Goal: Information Seeking & Learning: Learn about a topic

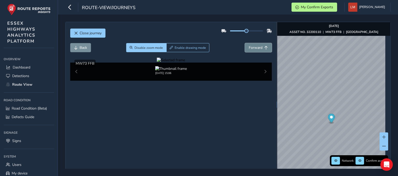
click at [259, 47] on span "Forward" at bounding box center [256, 47] width 14 height 5
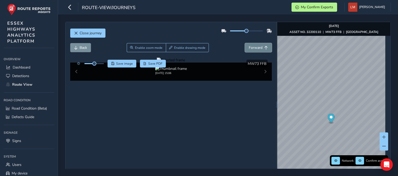
click at [259, 47] on span "Forward" at bounding box center [256, 47] width 14 height 5
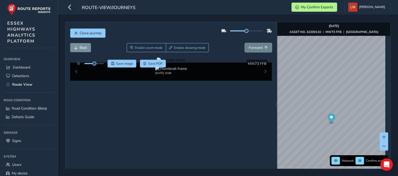
click at [259, 47] on span "Forward" at bounding box center [256, 47] width 14 height 5
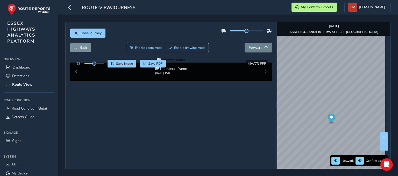
click at [259, 47] on span "Forward" at bounding box center [256, 47] width 14 height 5
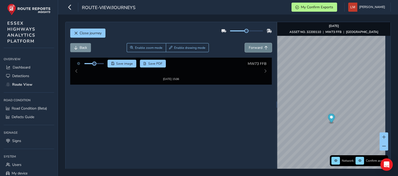
click at [259, 47] on span "Forward" at bounding box center [256, 47] width 14 height 5
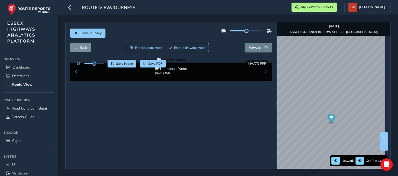
click at [259, 47] on span "Forward" at bounding box center [256, 47] width 14 height 5
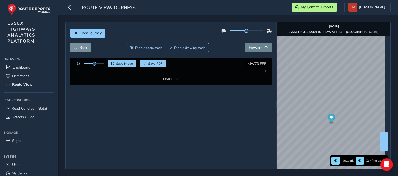
click at [259, 47] on span "Forward" at bounding box center [256, 47] width 14 height 5
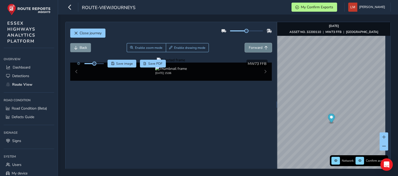
click at [259, 47] on span "Forward" at bounding box center [256, 47] width 14 height 5
click at [256, 47] on span "Forward" at bounding box center [256, 47] width 14 height 5
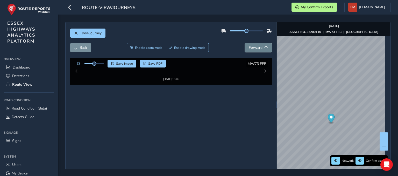
click at [256, 47] on span "Forward" at bounding box center [256, 47] width 14 height 5
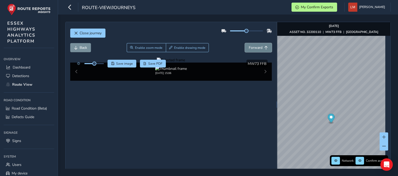
click at [256, 47] on span "Forward" at bounding box center [256, 47] width 14 height 5
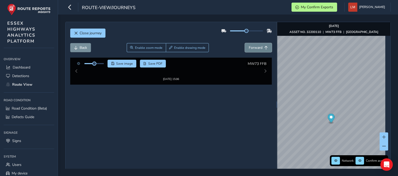
click at [256, 47] on span "Forward" at bounding box center [256, 47] width 14 height 5
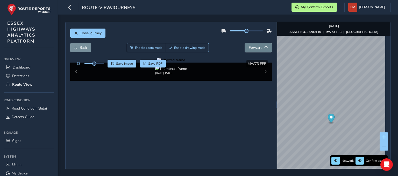
click at [256, 47] on span "Forward" at bounding box center [256, 47] width 14 height 5
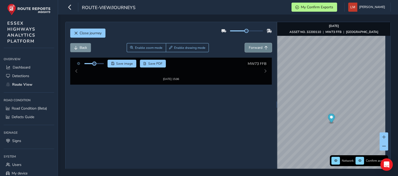
click at [256, 47] on span "Forward" at bounding box center [256, 47] width 14 height 5
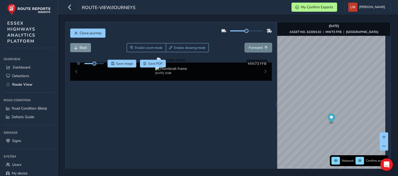
click at [257, 47] on span "Forward" at bounding box center [256, 47] width 14 height 5
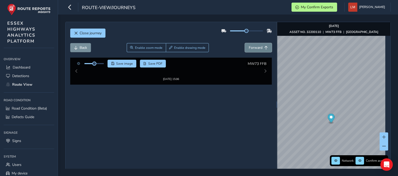
click at [257, 47] on span "Forward" at bounding box center [256, 47] width 14 height 5
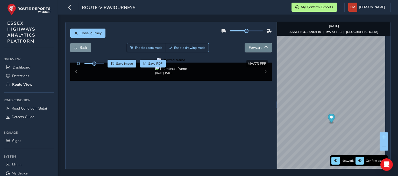
click at [257, 47] on span "Forward" at bounding box center [256, 47] width 14 height 5
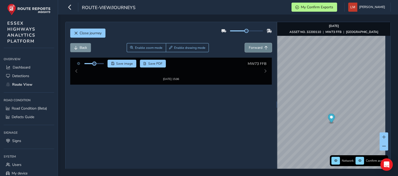
click at [257, 47] on span "Forward" at bounding box center [256, 47] width 14 height 5
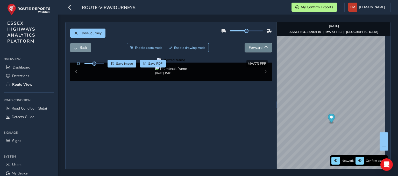
click at [257, 47] on span "Forward" at bounding box center [256, 47] width 14 height 5
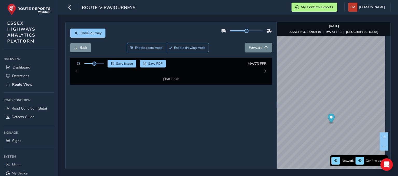
click at [257, 47] on span "Forward" at bounding box center [256, 47] width 14 height 5
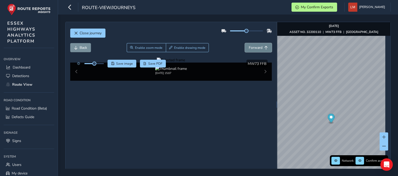
click at [257, 47] on span "Forward" at bounding box center [256, 47] width 14 height 5
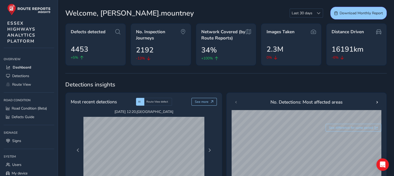
scroll to position [104, 0]
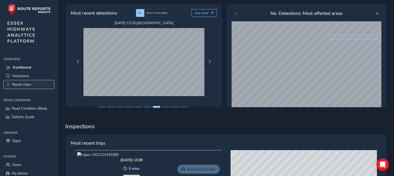
click at [18, 86] on span "Route View" at bounding box center [21, 84] width 19 height 5
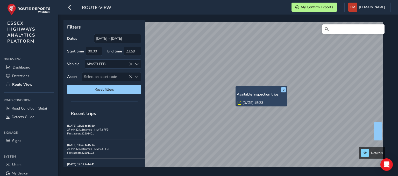
click at [256, 103] on link "[DATE] 15:23" at bounding box center [253, 102] width 21 height 5
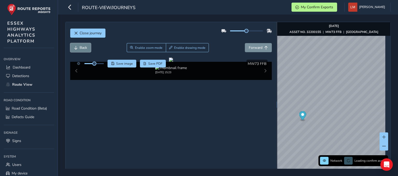
click at [88, 50] on button "Back" at bounding box center [80, 47] width 21 height 9
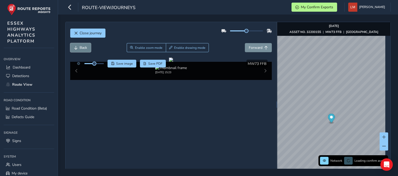
click at [88, 50] on button "Back" at bounding box center [80, 47] width 21 height 9
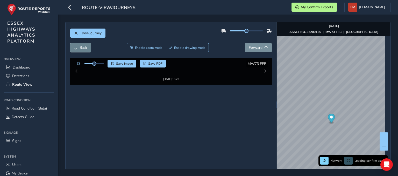
click at [88, 50] on button "Back" at bounding box center [80, 47] width 21 height 9
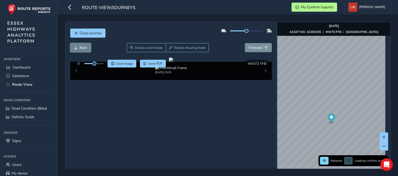
click at [88, 50] on button "Back" at bounding box center [80, 47] width 21 height 9
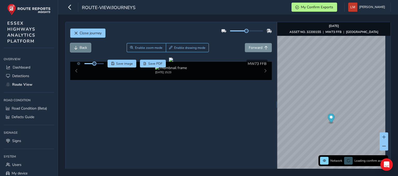
click at [88, 50] on button "Back" at bounding box center [80, 47] width 21 height 9
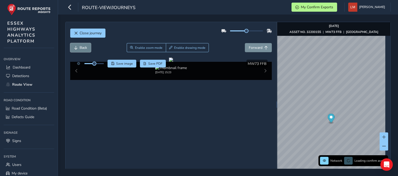
click at [88, 50] on button "Back" at bounding box center [80, 47] width 21 height 9
click at [84, 50] on button "Back" at bounding box center [80, 47] width 21 height 9
drag, startPoint x: 84, startPoint y: 50, endPoint x: 266, endPoint y: 72, distance: 183.1
click at [89, 50] on button "Back" at bounding box center [80, 47] width 21 height 9
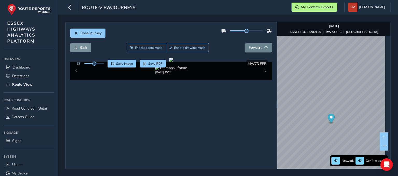
click at [258, 48] on span "Forward" at bounding box center [256, 47] width 14 height 5
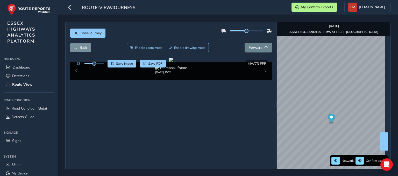
click at [258, 48] on span "Forward" at bounding box center [256, 47] width 14 height 5
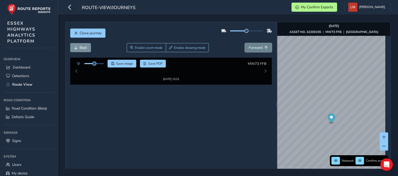
click at [258, 48] on span "Forward" at bounding box center [256, 47] width 14 height 5
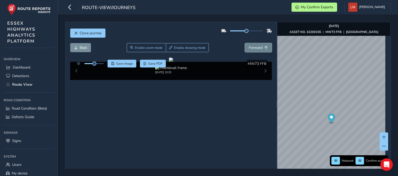
click at [258, 48] on span "Forward" at bounding box center [256, 47] width 14 height 5
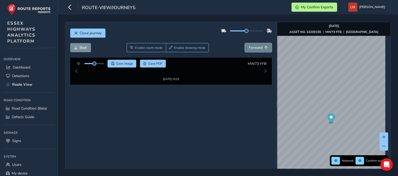
click at [258, 48] on span "Forward" at bounding box center [256, 47] width 14 height 5
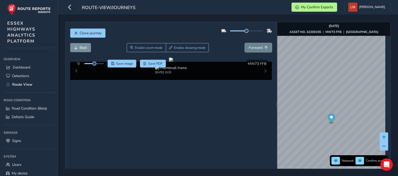
click at [258, 48] on span "Forward" at bounding box center [256, 47] width 14 height 5
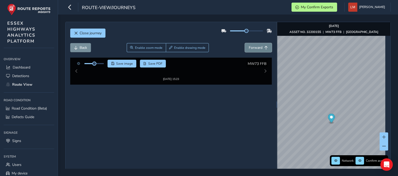
click at [258, 48] on span "Forward" at bounding box center [256, 47] width 14 height 5
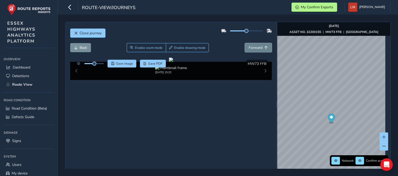
click at [258, 48] on span "Forward" at bounding box center [256, 47] width 14 height 5
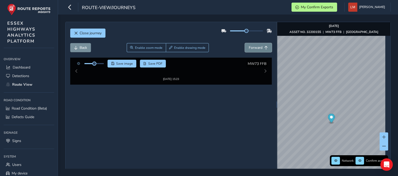
click at [258, 48] on span "Forward" at bounding box center [256, 47] width 14 height 5
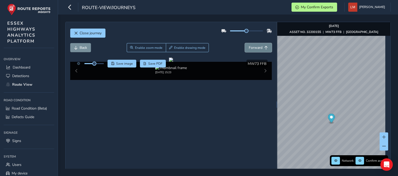
click at [258, 48] on span "Forward" at bounding box center [256, 47] width 14 height 5
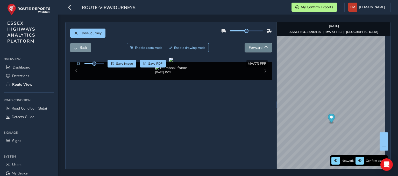
click at [258, 48] on span "Forward" at bounding box center [256, 47] width 14 height 5
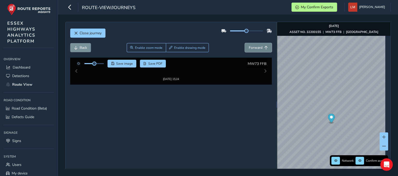
click at [258, 48] on span "Forward" at bounding box center [256, 47] width 14 height 5
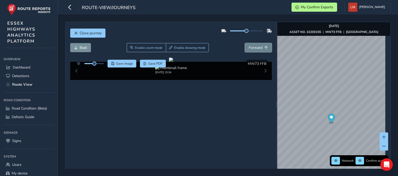
click at [258, 48] on span "Forward" at bounding box center [256, 47] width 14 height 5
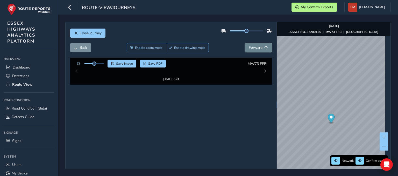
click at [258, 48] on span "Forward" at bounding box center [256, 47] width 14 height 5
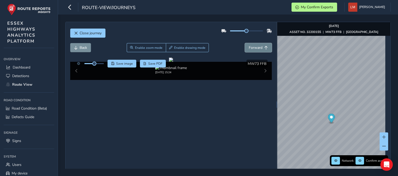
click at [258, 48] on span "Forward" at bounding box center [256, 47] width 14 height 5
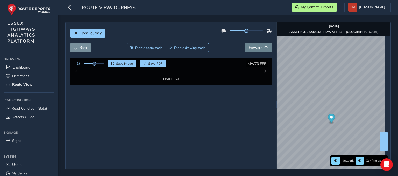
click at [258, 48] on span "Forward" at bounding box center [256, 47] width 14 height 5
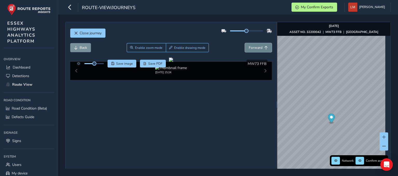
click at [258, 48] on span "Forward" at bounding box center [256, 47] width 14 height 5
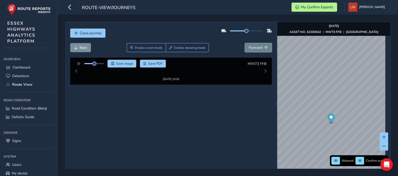
click at [258, 48] on span "Forward" at bounding box center [256, 47] width 14 height 5
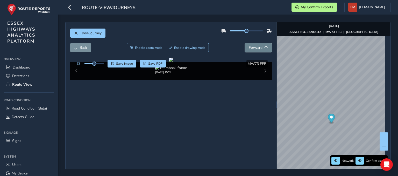
click at [258, 48] on span "Forward" at bounding box center [256, 47] width 14 height 5
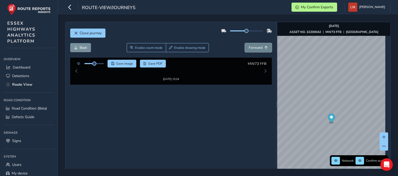
click at [258, 48] on span "Forward" at bounding box center [256, 47] width 14 height 5
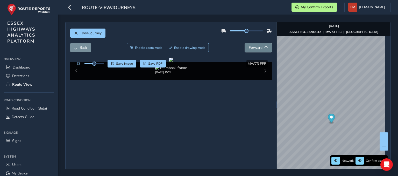
click at [259, 48] on span "Forward" at bounding box center [256, 47] width 14 height 5
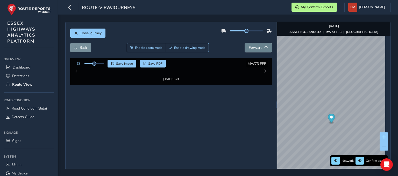
click at [259, 48] on span "Forward" at bounding box center [256, 47] width 14 height 5
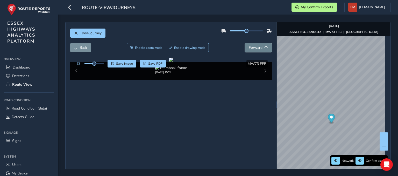
click at [259, 48] on span "Forward" at bounding box center [256, 47] width 14 height 5
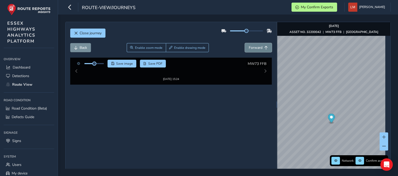
click at [259, 48] on span "Forward" at bounding box center [256, 47] width 14 height 5
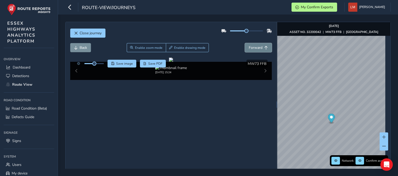
click at [259, 48] on span "Forward" at bounding box center [256, 47] width 14 height 5
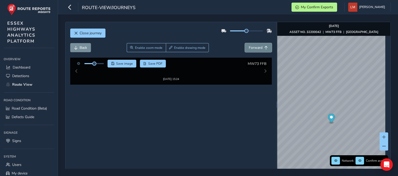
click at [259, 48] on span "Forward" at bounding box center [256, 47] width 14 height 5
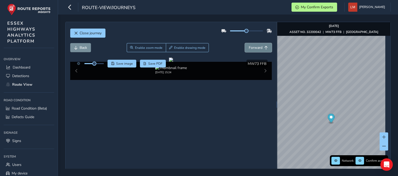
click at [259, 48] on span "Forward" at bounding box center [256, 47] width 14 height 5
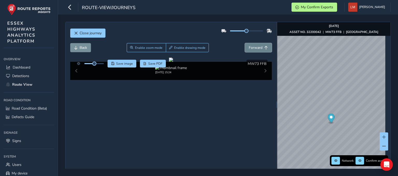
click at [249, 49] on span "Forward" at bounding box center [256, 47] width 14 height 5
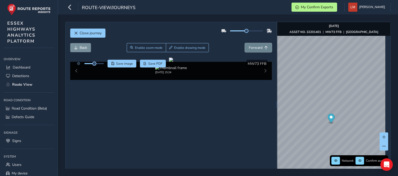
click at [249, 49] on span "Forward" at bounding box center [256, 47] width 14 height 5
click at [249, 50] on span "Forward" at bounding box center [256, 47] width 14 height 5
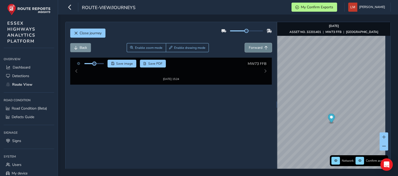
click at [249, 50] on span "Forward" at bounding box center [256, 47] width 14 height 5
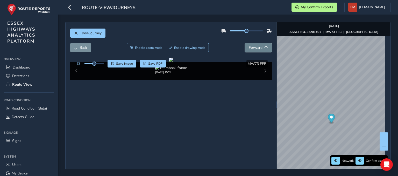
click at [249, 50] on span "Forward" at bounding box center [256, 47] width 14 height 5
click at [249, 50] on button "Forward" at bounding box center [258, 47] width 27 height 9
click at [249, 51] on button "Forward" at bounding box center [258, 47] width 27 height 9
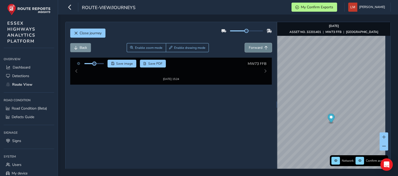
click at [249, 51] on button "Forward" at bounding box center [258, 47] width 27 height 9
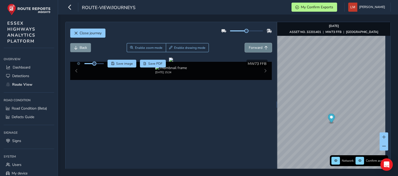
click at [249, 51] on button "Forward" at bounding box center [258, 47] width 27 height 9
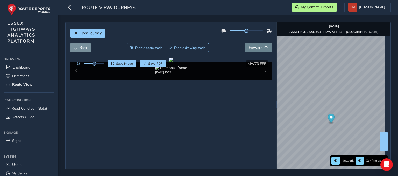
click at [249, 51] on button "Forward" at bounding box center [258, 47] width 27 height 9
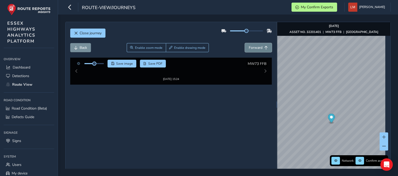
click at [249, 51] on button "Forward" at bounding box center [258, 47] width 27 height 9
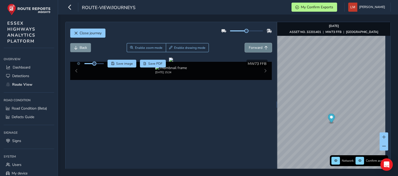
click at [249, 52] on button "Forward" at bounding box center [258, 47] width 27 height 9
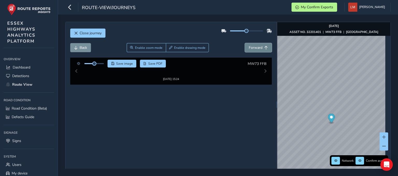
click at [249, 52] on button "Forward" at bounding box center [258, 47] width 27 height 9
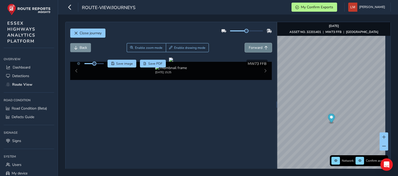
click at [249, 52] on button "Forward" at bounding box center [258, 47] width 27 height 9
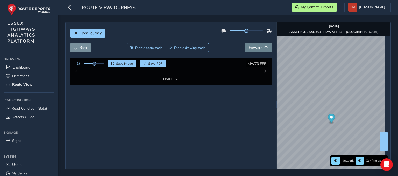
click at [249, 52] on button "Forward" at bounding box center [258, 47] width 27 height 9
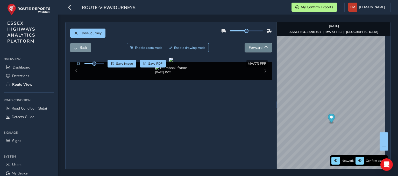
click at [249, 52] on button "Forward" at bounding box center [258, 47] width 27 height 9
click at [249, 52] on div "Back Enable zoom mode Enable drawing mode Forward" at bounding box center [171, 50] width 202 height 15
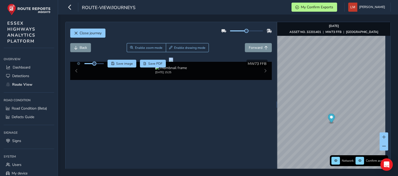
click at [249, 52] on div "Back Enable zoom mode Enable drawing mode Forward" at bounding box center [171, 50] width 202 height 15
click at [222, 43] on div "Back Enable zoom mode Enable drawing mode Forward" at bounding box center [171, 47] width 202 height 9
click at [256, 52] on button "Forward" at bounding box center [258, 47] width 27 height 9
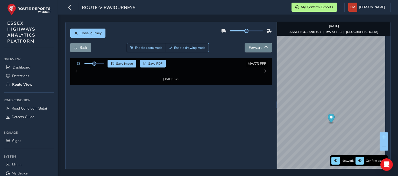
click at [256, 52] on button "Forward" at bounding box center [258, 47] width 27 height 9
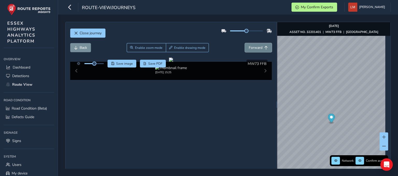
click at [256, 52] on button "Forward" at bounding box center [258, 47] width 27 height 9
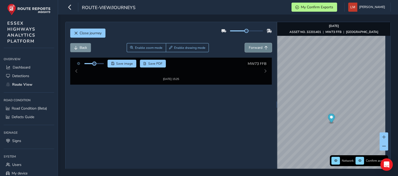
click at [256, 52] on button "Forward" at bounding box center [258, 47] width 27 height 9
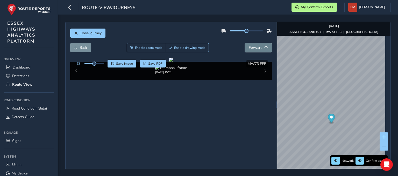
click at [261, 49] on button "Forward" at bounding box center [258, 47] width 27 height 9
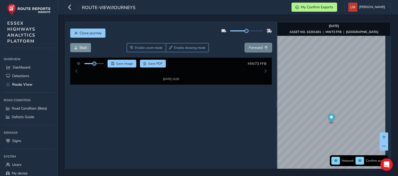
click at [261, 49] on button "Forward" at bounding box center [258, 47] width 27 height 9
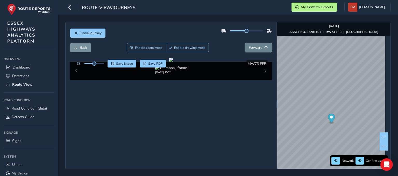
click at [261, 49] on button "Forward" at bounding box center [258, 47] width 27 height 9
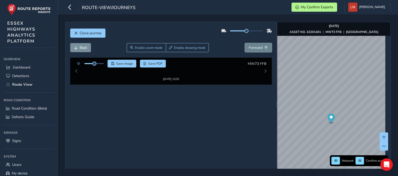
click at [261, 49] on button "Forward" at bounding box center [258, 47] width 27 height 9
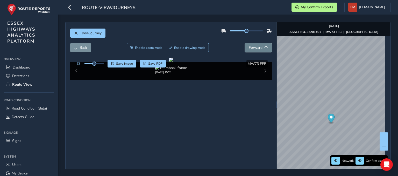
click at [261, 49] on button "Forward" at bounding box center [258, 47] width 27 height 9
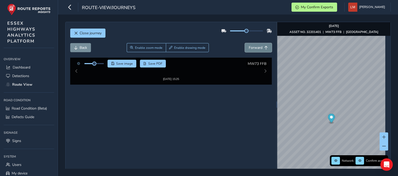
click at [261, 49] on button "Forward" at bounding box center [258, 47] width 27 height 9
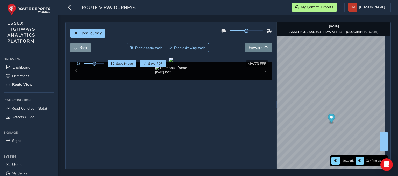
click at [261, 49] on button "Forward" at bounding box center [258, 47] width 27 height 9
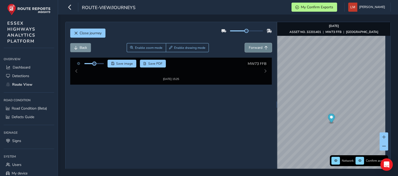
click at [261, 49] on button "Forward" at bounding box center [258, 47] width 27 height 9
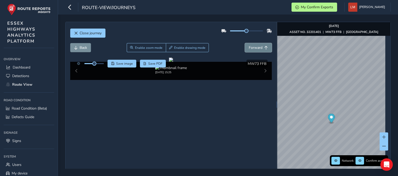
click at [261, 49] on button "Forward" at bounding box center [258, 47] width 27 height 9
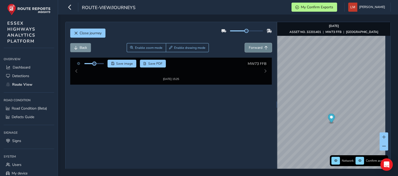
click at [261, 49] on button "Forward" at bounding box center [258, 47] width 27 height 9
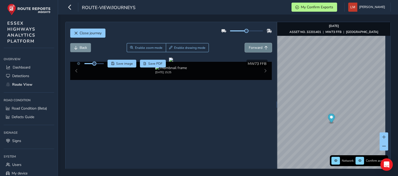
click at [261, 49] on button "Forward" at bounding box center [258, 47] width 27 height 9
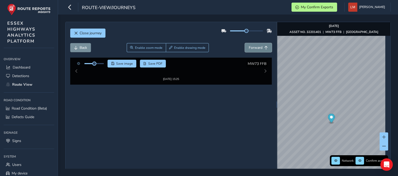
click at [261, 49] on button "Forward" at bounding box center [258, 47] width 27 height 9
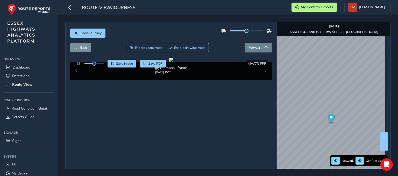
click at [261, 49] on button "Forward" at bounding box center [258, 47] width 27 height 9
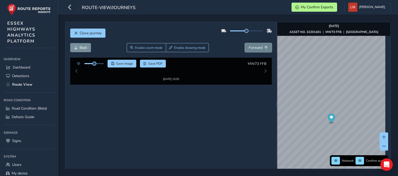
click at [261, 49] on button "Forward" at bounding box center [258, 47] width 27 height 9
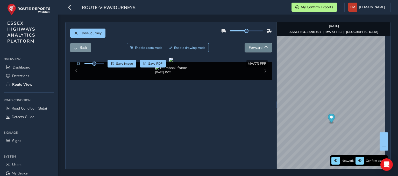
click at [261, 49] on button "Forward" at bounding box center [258, 47] width 27 height 9
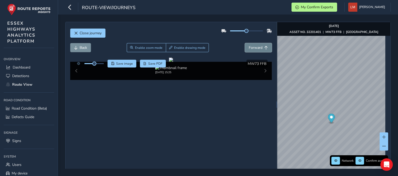
click at [261, 49] on button "Forward" at bounding box center [258, 47] width 27 height 9
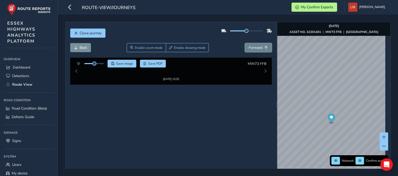
click at [261, 49] on button "Forward" at bounding box center [258, 47] width 27 height 9
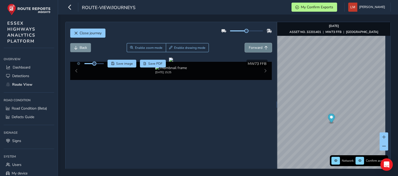
click at [261, 49] on button "Forward" at bounding box center [258, 47] width 27 height 9
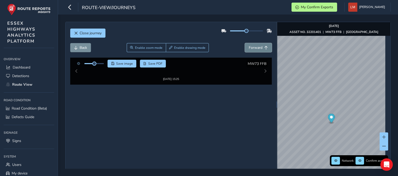
click at [261, 49] on button "Forward" at bounding box center [258, 47] width 27 height 9
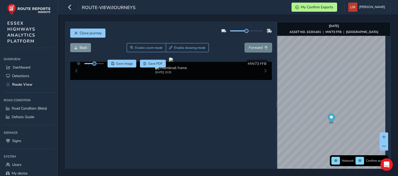
click at [261, 49] on button "Forward" at bounding box center [258, 47] width 27 height 9
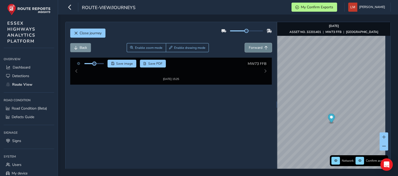
click at [261, 49] on button "Forward" at bounding box center [258, 47] width 27 height 9
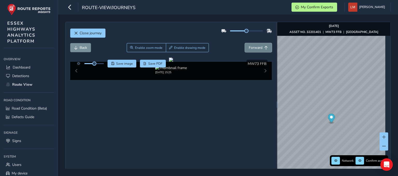
click at [261, 49] on button "Forward" at bounding box center [258, 47] width 27 height 9
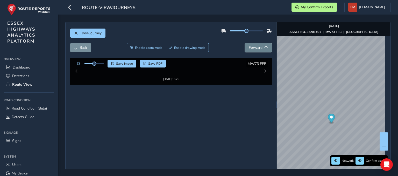
click at [261, 49] on button "Forward" at bounding box center [258, 47] width 27 height 9
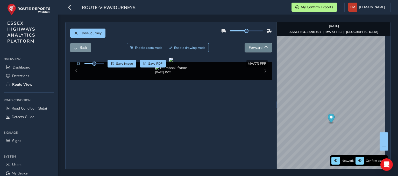
click at [261, 49] on button "Forward" at bounding box center [258, 47] width 27 height 9
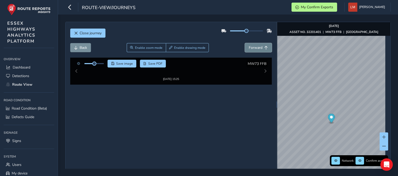
click at [261, 49] on button "Forward" at bounding box center [258, 47] width 27 height 9
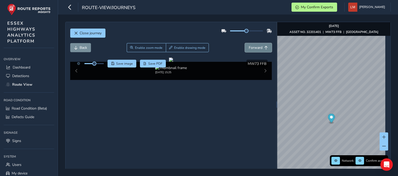
click at [261, 49] on button "Forward" at bounding box center [258, 47] width 27 height 9
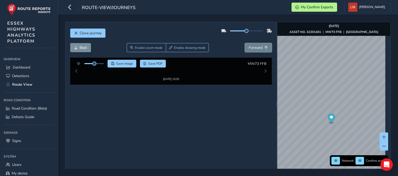
click at [261, 49] on button "Forward" at bounding box center [258, 47] width 27 height 9
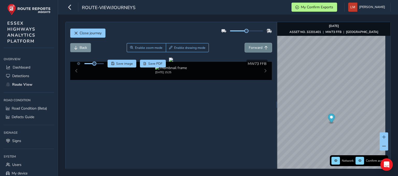
click at [261, 49] on button "Forward" at bounding box center [258, 47] width 27 height 9
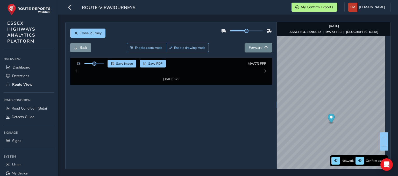
click at [261, 49] on button "Forward" at bounding box center [258, 47] width 27 height 9
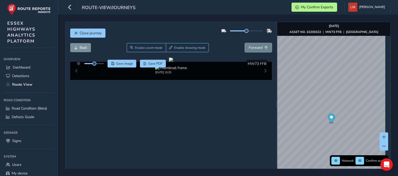
click at [261, 49] on button "Forward" at bounding box center [258, 47] width 27 height 9
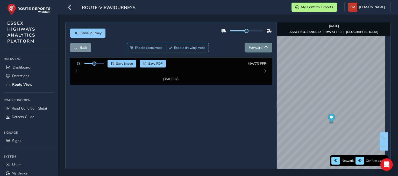
click at [261, 49] on button "Forward" at bounding box center [258, 47] width 27 height 9
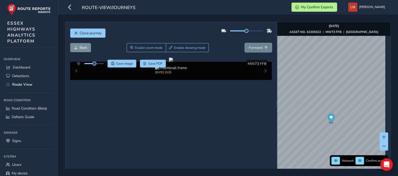
click at [261, 49] on button "Forward" at bounding box center [258, 47] width 27 height 9
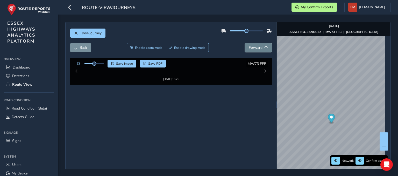
click at [261, 49] on button "Forward" at bounding box center [258, 47] width 27 height 9
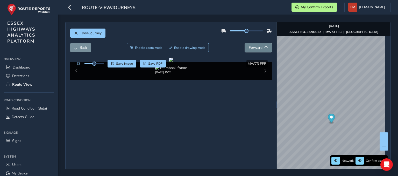
click at [261, 49] on button "Forward" at bounding box center [258, 47] width 27 height 9
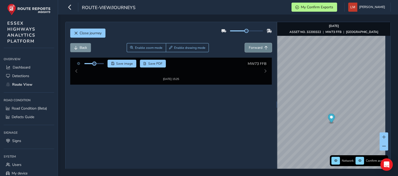
click at [261, 49] on button "Forward" at bounding box center [258, 47] width 27 height 9
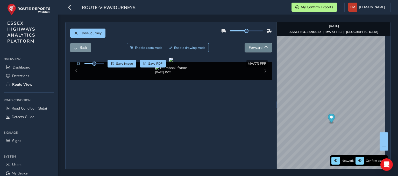
click at [261, 49] on button "Forward" at bounding box center [258, 47] width 27 height 9
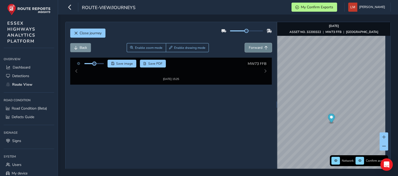
click at [261, 49] on button "Forward" at bounding box center [258, 47] width 27 height 9
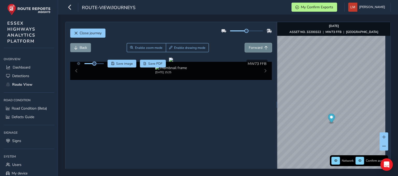
click at [261, 49] on button "Forward" at bounding box center [258, 47] width 27 height 9
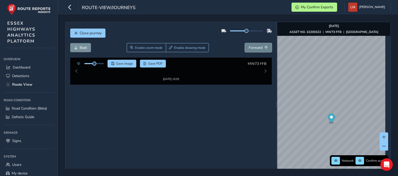
click at [261, 49] on button "Forward" at bounding box center [258, 47] width 27 height 9
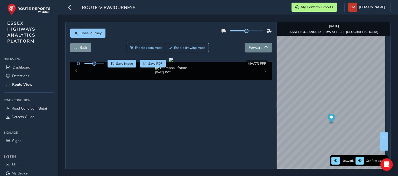
click at [261, 49] on button "Forward" at bounding box center [258, 47] width 27 height 9
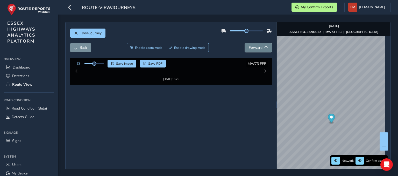
click at [261, 49] on button "Forward" at bounding box center [258, 47] width 27 height 9
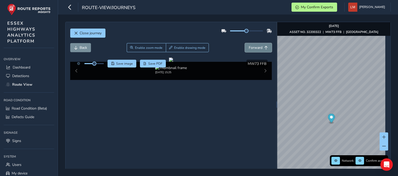
click at [261, 49] on button "Forward" at bounding box center [258, 47] width 27 height 9
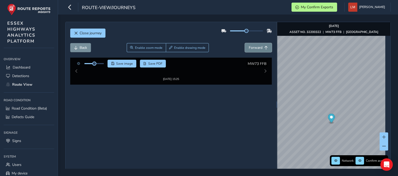
click at [261, 49] on button "Forward" at bounding box center [258, 47] width 27 height 9
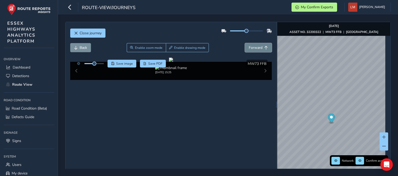
click at [261, 49] on button "Forward" at bounding box center [258, 47] width 27 height 9
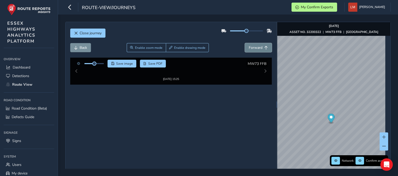
click at [261, 49] on button "Forward" at bounding box center [258, 47] width 27 height 9
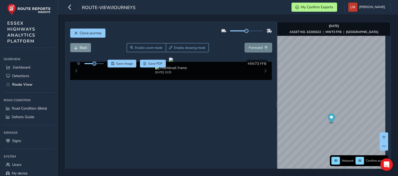
click at [261, 49] on button "Forward" at bounding box center [258, 47] width 27 height 9
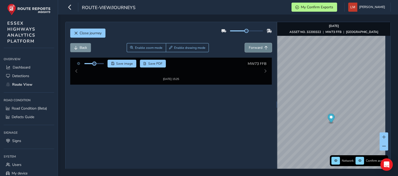
click at [261, 49] on button "Forward" at bounding box center [258, 47] width 27 height 9
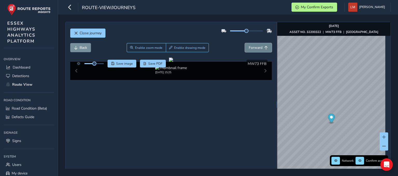
click at [261, 49] on button "Forward" at bounding box center [258, 47] width 27 height 9
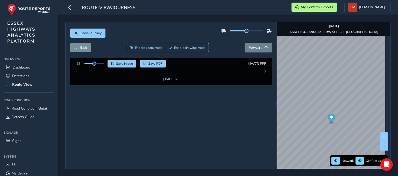
click at [261, 49] on button "Forward" at bounding box center [258, 47] width 27 height 9
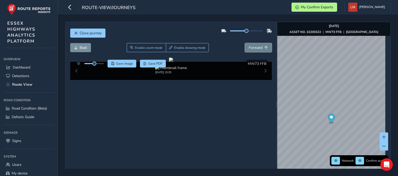
click at [261, 49] on button "Forward" at bounding box center [258, 47] width 27 height 9
click at [265, 49] on span "Forward" at bounding box center [267, 48] width 4 height 4
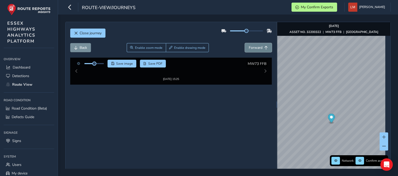
click at [262, 50] on button "Forward" at bounding box center [258, 47] width 27 height 9
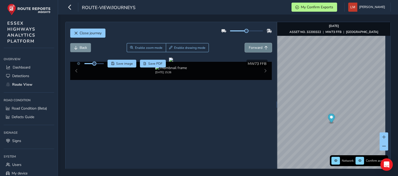
click at [262, 50] on button "Forward" at bounding box center [258, 47] width 27 height 9
click at [259, 44] on button "Forward" at bounding box center [258, 47] width 27 height 9
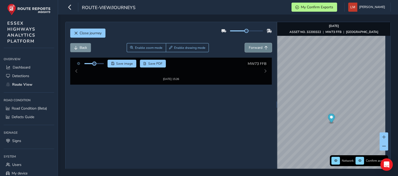
click at [259, 44] on button "Forward" at bounding box center [258, 47] width 27 height 9
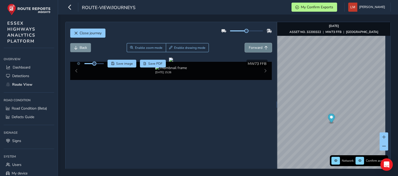
click at [259, 44] on button "Forward" at bounding box center [258, 47] width 27 height 9
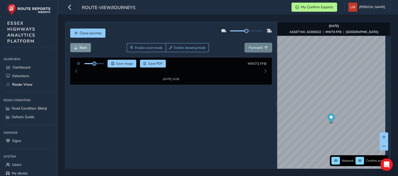
click at [259, 44] on button "Forward" at bounding box center [258, 47] width 27 height 9
click at [258, 45] on button "Forward" at bounding box center [258, 47] width 27 height 9
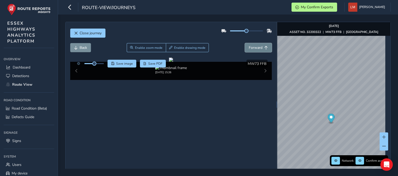
click at [259, 45] on span "Forward" at bounding box center [256, 47] width 14 height 5
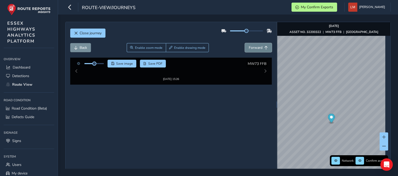
click at [259, 45] on span "Forward" at bounding box center [256, 47] width 14 height 5
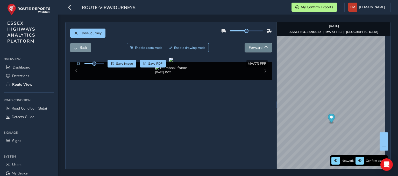
click at [259, 45] on span "Forward" at bounding box center [256, 47] width 14 height 5
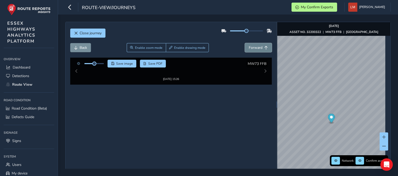
click at [259, 45] on span "Forward" at bounding box center [256, 47] width 14 height 5
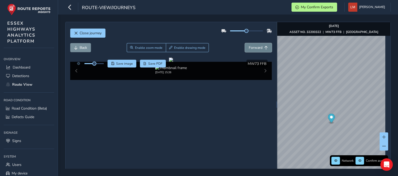
click at [259, 45] on span "Forward" at bounding box center [256, 47] width 14 height 5
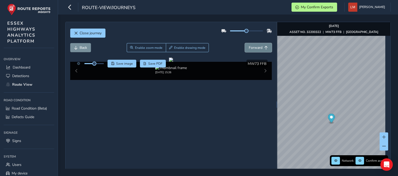
click at [259, 45] on span "Forward" at bounding box center [256, 47] width 14 height 5
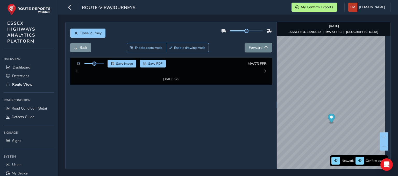
click at [259, 45] on span "Forward" at bounding box center [256, 47] width 14 height 5
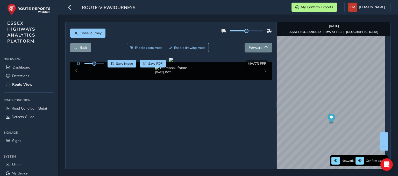
click at [259, 45] on span "Forward" at bounding box center [256, 47] width 14 height 5
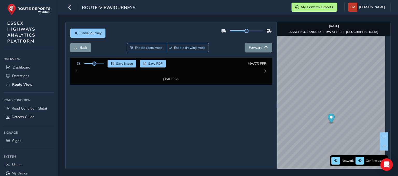
click at [259, 45] on span "Forward" at bounding box center [256, 47] width 14 height 5
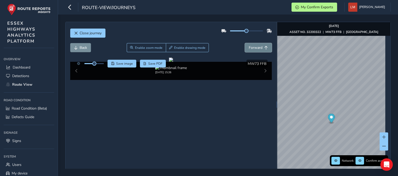
click at [259, 45] on span "Forward" at bounding box center [256, 47] width 14 height 5
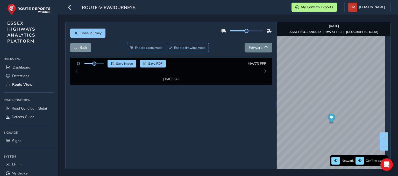
click at [259, 45] on span "Forward" at bounding box center [256, 47] width 14 height 5
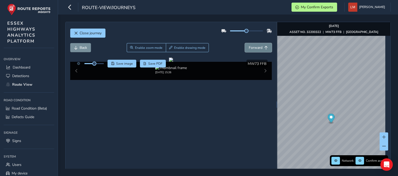
click at [259, 45] on span "Forward" at bounding box center [256, 47] width 14 height 5
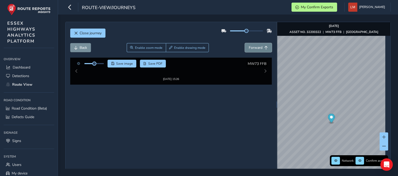
click at [259, 45] on span "Forward" at bounding box center [256, 47] width 14 height 5
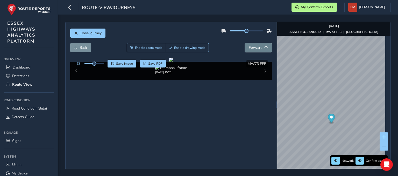
click at [259, 45] on span "Forward" at bounding box center [256, 47] width 14 height 5
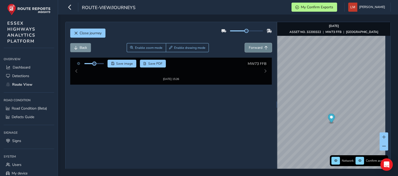
click at [259, 45] on span "Forward" at bounding box center [256, 47] width 14 height 5
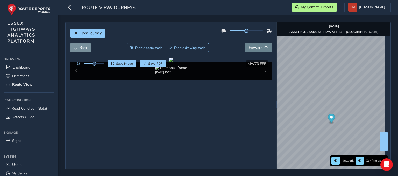
click at [259, 45] on span "Forward" at bounding box center [256, 47] width 14 height 5
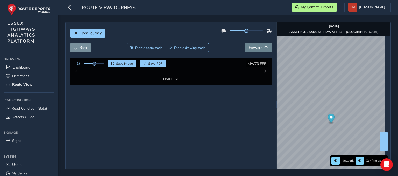
click at [259, 45] on span "Forward" at bounding box center [256, 47] width 14 height 5
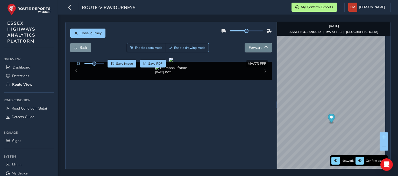
click at [259, 45] on span "Forward" at bounding box center [256, 47] width 14 height 5
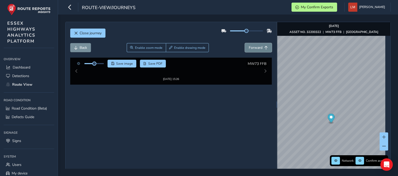
click at [259, 45] on span "Forward" at bounding box center [256, 47] width 14 height 5
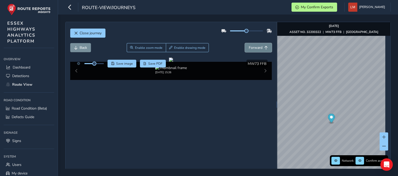
click at [259, 45] on span "Forward" at bounding box center [256, 47] width 14 height 5
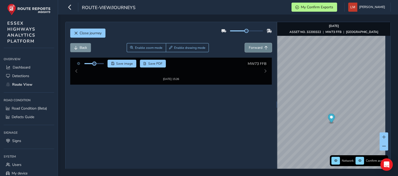
click at [259, 45] on span "Forward" at bounding box center [256, 47] width 14 height 5
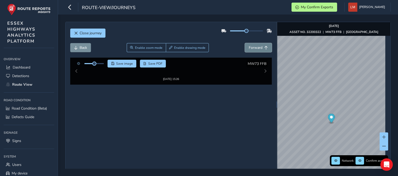
click at [259, 45] on span "Forward" at bounding box center [256, 47] width 14 height 5
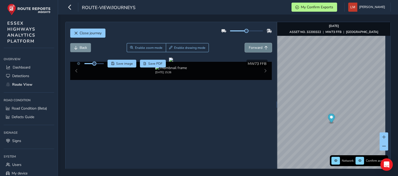
click at [259, 45] on span "Forward" at bounding box center [256, 47] width 14 height 5
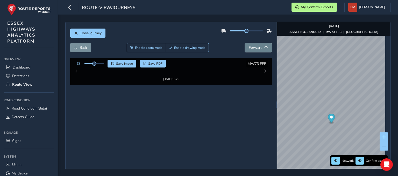
click at [259, 45] on span "Forward" at bounding box center [256, 47] width 14 height 5
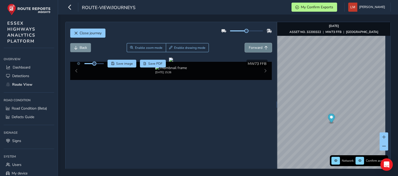
click at [259, 45] on span "Forward" at bounding box center [256, 47] width 14 height 5
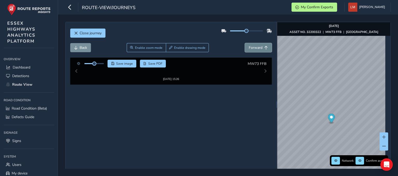
click at [259, 45] on span "Forward" at bounding box center [256, 47] width 14 height 5
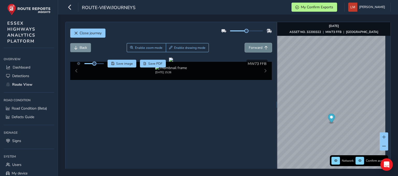
click at [259, 45] on span "Forward" at bounding box center [256, 47] width 14 height 5
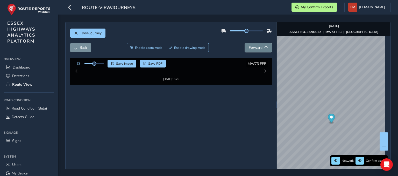
click at [259, 45] on span "Forward" at bounding box center [256, 47] width 14 height 5
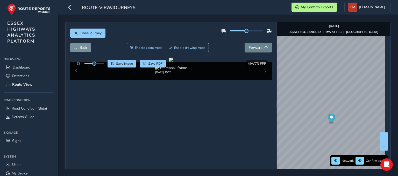
click at [259, 45] on span "Forward" at bounding box center [256, 47] width 14 height 5
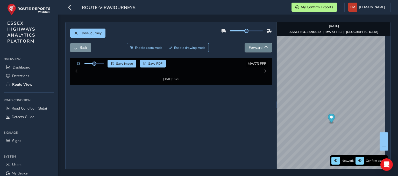
click at [259, 45] on span "Forward" at bounding box center [256, 47] width 14 height 5
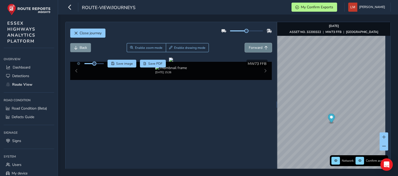
click at [259, 45] on span "Forward" at bounding box center [256, 47] width 14 height 5
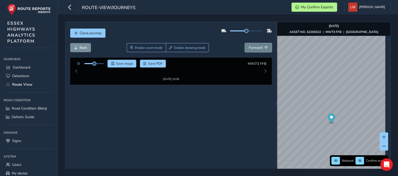
click at [259, 45] on span "Forward" at bounding box center [256, 47] width 14 height 5
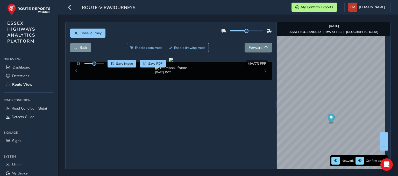
click at [259, 45] on span "Forward" at bounding box center [256, 47] width 14 height 5
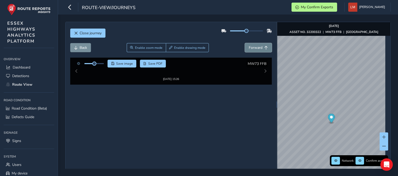
click at [259, 45] on span "Forward" at bounding box center [256, 47] width 14 height 5
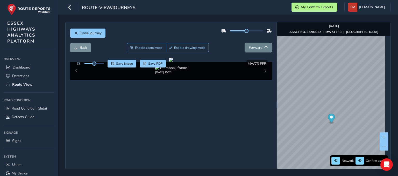
click at [259, 45] on span "Forward" at bounding box center [256, 47] width 14 height 5
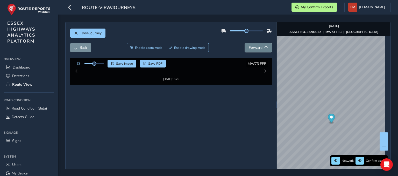
click at [259, 45] on span "Forward" at bounding box center [256, 47] width 14 height 5
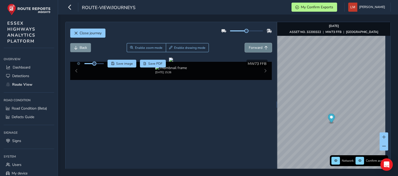
click at [259, 45] on span "Forward" at bounding box center [256, 47] width 14 height 5
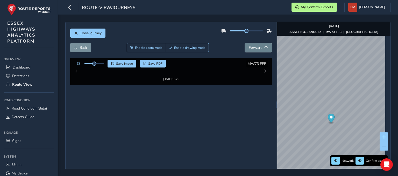
click at [259, 45] on span "Forward" at bounding box center [256, 47] width 14 height 5
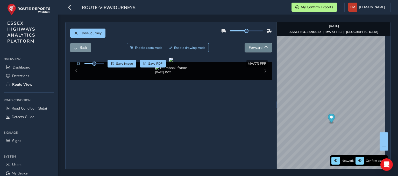
click at [259, 45] on span "Forward" at bounding box center [256, 47] width 14 height 5
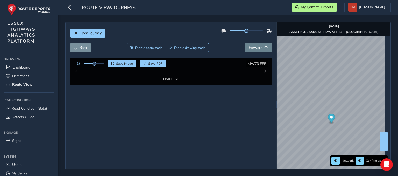
click at [259, 45] on span "Forward" at bounding box center [256, 47] width 14 height 5
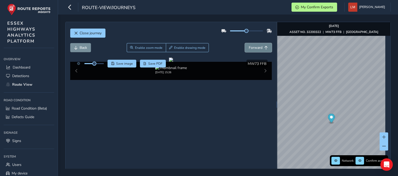
click at [259, 45] on span "Forward" at bounding box center [256, 47] width 14 height 5
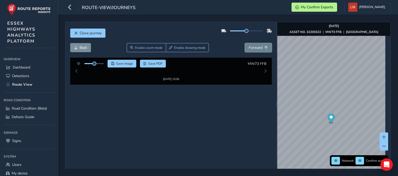
click at [259, 45] on span "Forward" at bounding box center [256, 47] width 14 height 5
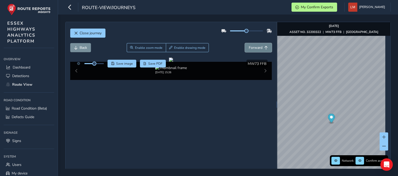
click at [259, 45] on span "Forward" at bounding box center [256, 47] width 14 height 5
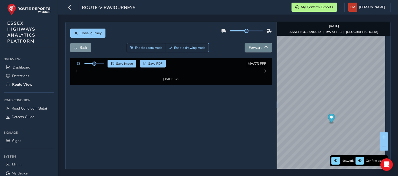
click at [259, 45] on span "Forward" at bounding box center [256, 47] width 14 height 5
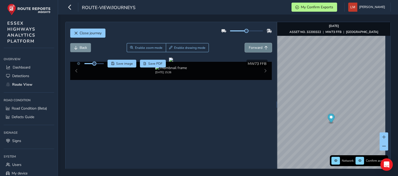
click at [259, 45] on span "Forward" at bounding box center [256, 47] width 14 height 5
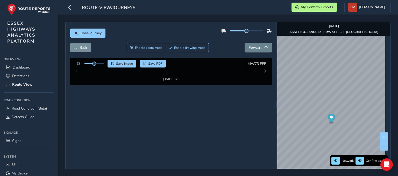
click at [259, 45] on span "Forward" at bounding box center [256, 47] width 14 height 5
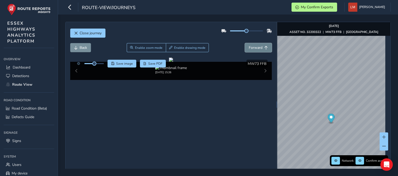
click at [259, 45] on span "Forward" at bounding box center [256, 47] width 14 height 5
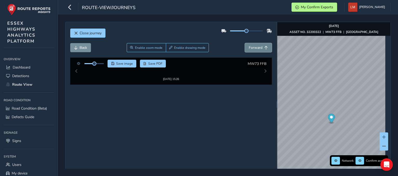
click at [259, 45] on span "Forward" at bounding box center [256, 47] width 14 height 5
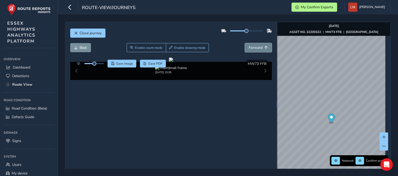
click at [259, 45] on span "Forward" at bounding box center [256, 47] width 14 height 5
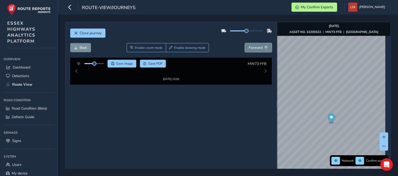
click at [259, 45] on span "Forward" at bounding box center [256, 47] width 14 height 5
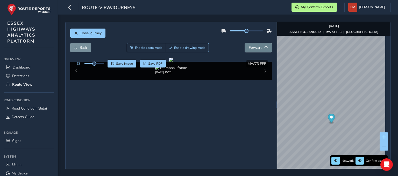
click at [259, 45] on span "Forward" at bounding box center [256, 47] width 14 height 5
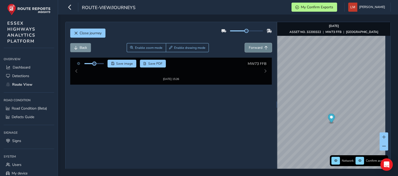
click at [259, 45] on span "Forward" at bounding box center [256, 47] width 14 height 5
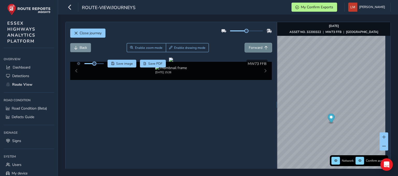
click at [259, 45] on span "Forward" at bounding box center [256, 47] width 14 height 5
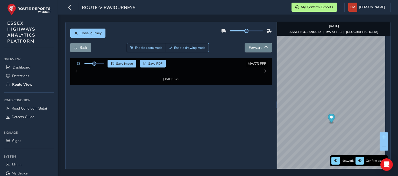
click at [259, 45] on span "Forward" at bounding box center [256, 47] width 14 height 5
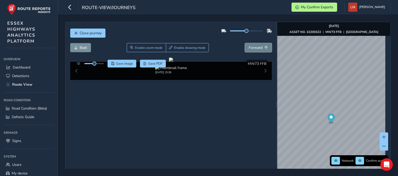
click at [259, 45] on span "Forward" at bounding box center [256, 47] width 14 height 5
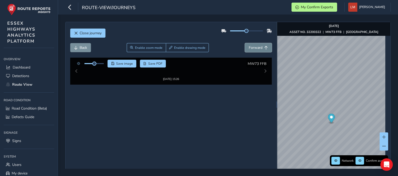
click at [259, 45] on span "Forward" at bounding box center [256, 47] width 14 height 5
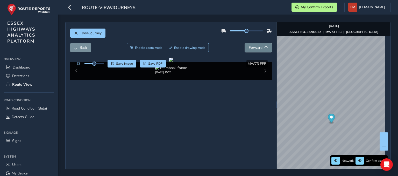
click at [259, 45] on span "Forward" at bounding box center [256, 47] width 14 height 5
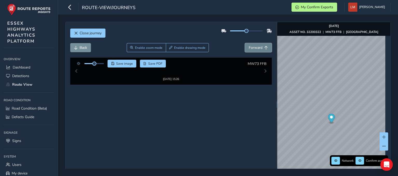
click at [259, 45] on span "Forward" at bounding box center [256, 47] width 14 height 5
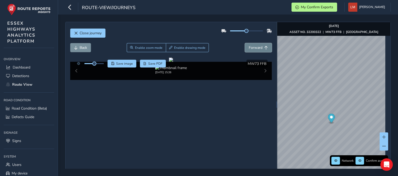
click at [259, 45] on span "Forward" at bounding box center [256, 47] width 14 height 5
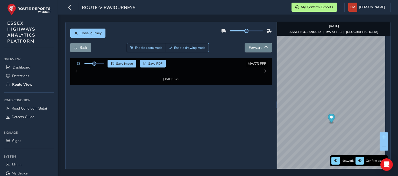
click at [259, 45] on span "Forward" at bounding box center [256, 47] width 14 height 5
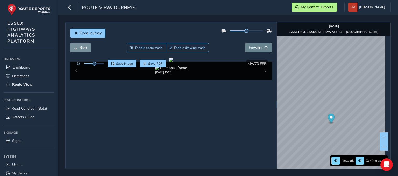
click at [259, 45] on span "Forward" at bounding box center [256, 47] width 14 height 5
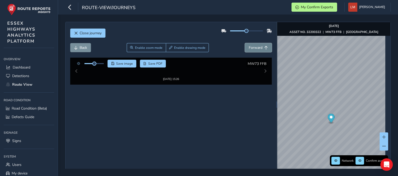
click at [259, 45] on span "Forward" at bounding box center [256, 47] width 14 height 5
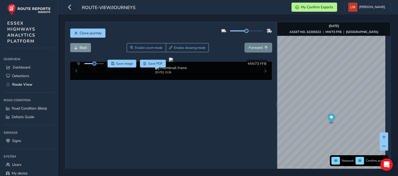
click at [259, 45] on span "Forward" at bounding box center [256, 47] width 14 height 5
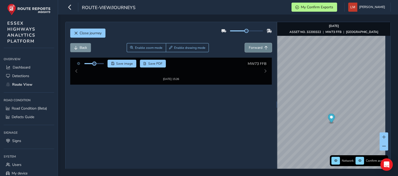
click at [259, 45] on span "Forward" at bounding box center [256, 47] width 14 height 5
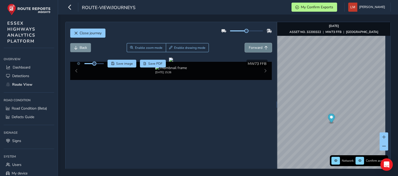
click at [259, 45] on span "Forward" at bounding box center [256, 47] width 14 height 5
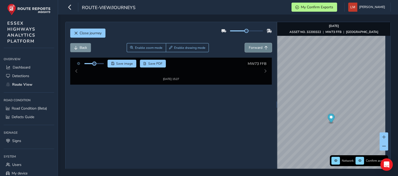
click at [259, 45] on span "Forward" at bounding box center [256, 47] width 14 height 5
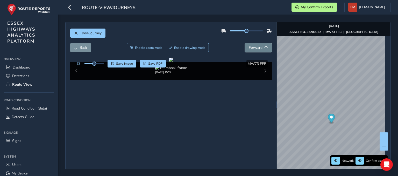
click at [259, 45] on span "Forward" at bounding box center [256, 47] width 14 height 5
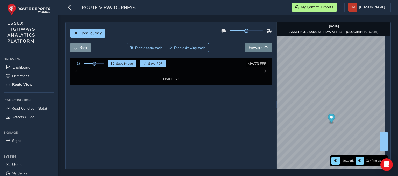
click at [259, 45] on span "Forward" at bounding box center [256, 47] width 14 height 5
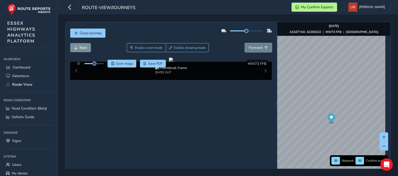
click at [259, 45] on span "Forward" at bounding box center [256, 47] width 14 height 5
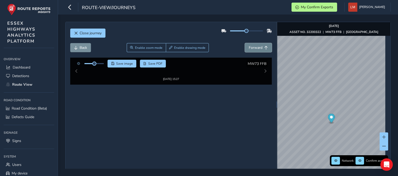
click at [259, 45] on span "Forward" at bounding box center [256, 47] width 14 height 5
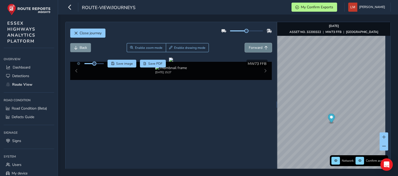
click at [259, 45] on span "Forward" at bounding box center [256, 47] width 14 height 5
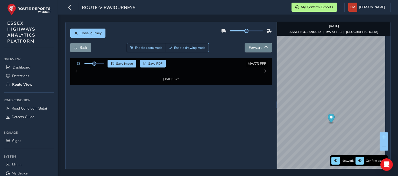
click at [259, 45] on span "Forward" at bounding box center [256, 47] width 14 height 5
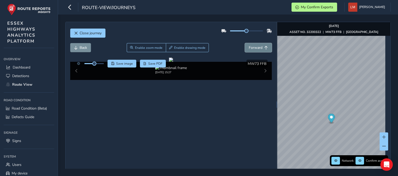
click at [259, 45] on span "Forward" at bounding box center [256, 47] width 14 height 5
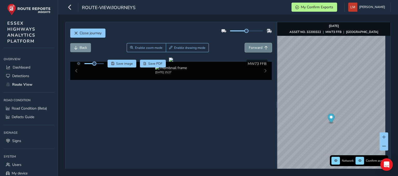
click at [259, 45] on span "Forward" at bounding box center [256, 47] width 14 height 5
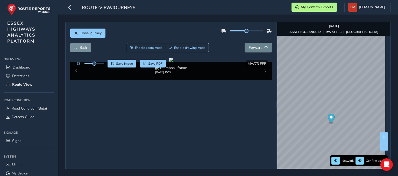
click at [259, 45] on span "Forward" at bounding box center [256, 47] width 14 height 5
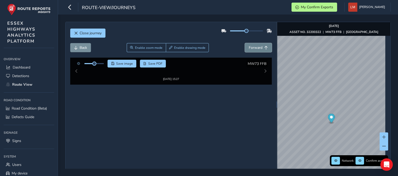
click at [259, 45] on span "Forward" at bounding box center [256, 47] width 14 height 5
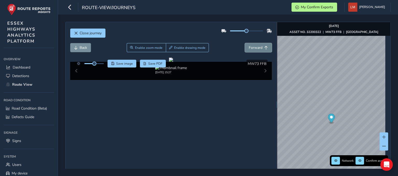
click at [259, 45] on span "Forward" at bounding box center [256, 47] width 14 height 5
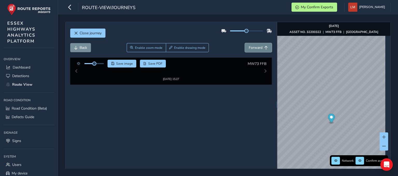
click at [259, 45] on span "Forward" at bounding box center [256, 47] width 14 height 5
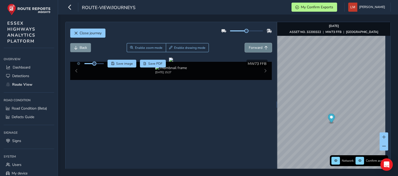
click at [259, 45] on span "Forward" at bounding box center [256, 47] width 14 height 5
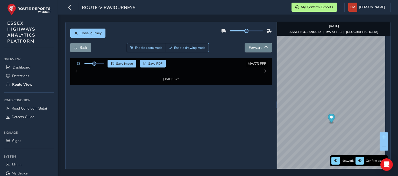
click at [259, 45] on span "Forward" at bounding box center [256, 47] width 14 height 5
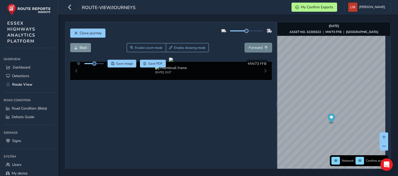
click at [259, 45] on span "Forward" at bounding box center [256, 47] width 14 height 5
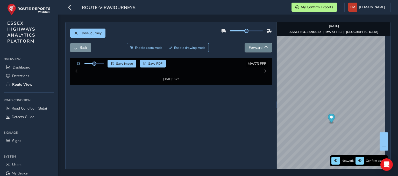
click at [259, 45] on span "Forward" at bounding box center [256, 47] width 14 height 5
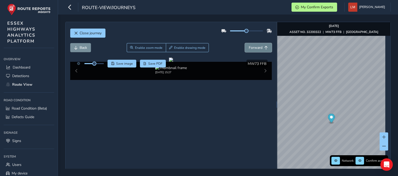
click at [259, 45] on span "Forward" at bounding box center [256, 47] width 14 height 5
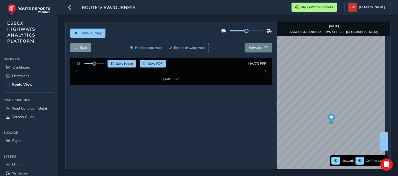
click at [259, 45] on span "Forward" at bounding box center [256, 47] width 14 height 5
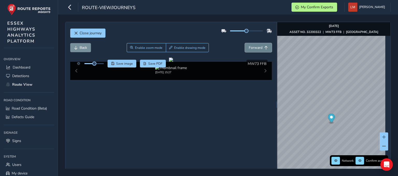
click at [259, 45] on span "Forward" at bounding box center [256, 47] width 14 height 5
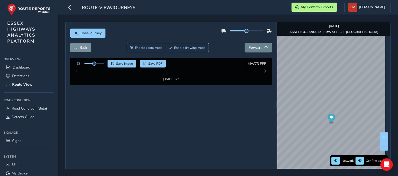
click at [259, 45] on span "Forward" at bounding box center [256, 47] width 14 height 5
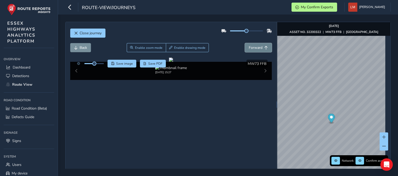
click at [259, 45] on span "Forward" at bounding box center [256, 47] width 14 height 5
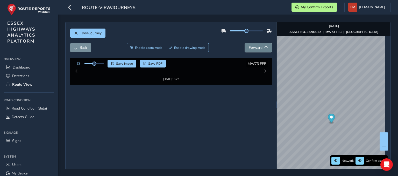
click at [259, 45] on span "Forward" at bounding box center [256, 47] width 14 height 5
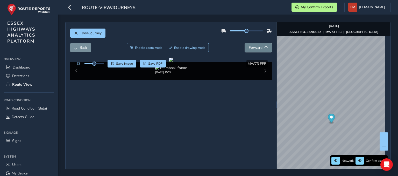
click at [259, 45] on span "Forward" at bounding box center [256, 47] width 14 height 5
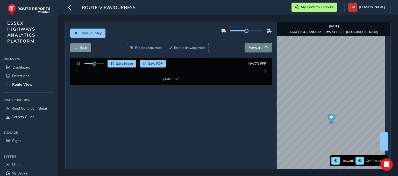
click at [259, 45] on span "Forward" at bounding box center [256, 47] width 14 height 5
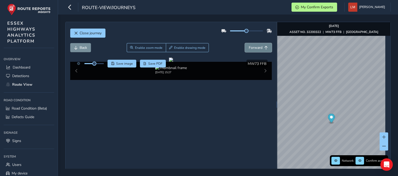
click at [259, 45] on span "Forward" at bounding box center [256, 47] width 14 height 5
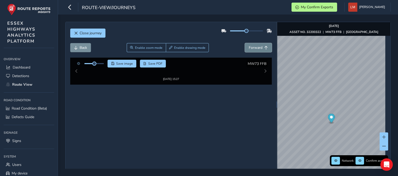
click at [259, 45] on span "Forward" at bounding box center [256, 47] width 14 height 5
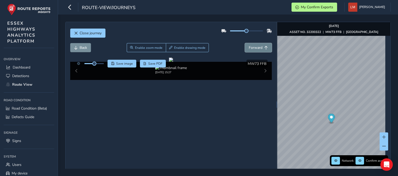
click at [259, 45] on span "Forward" at bounding box center [256, 47] width 14 height 5
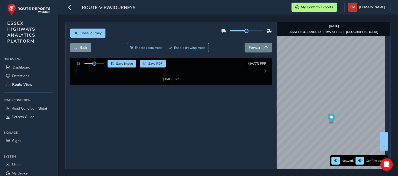
click at [259, 45] on span "Forward" at bounding box center [256, 47] width 14 height 5
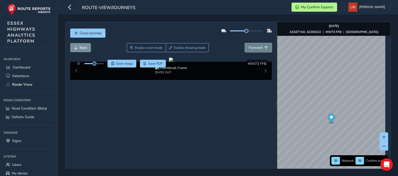
click at [259, 45] on span "Forward" at bounding box center [256, 47] width 14 height 5
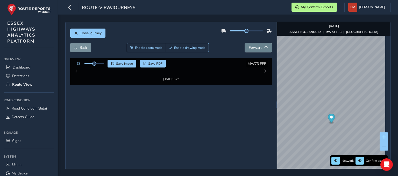
click at [259, 45] on span "Forward" at bounding box center [256, 47] width 14 height 5
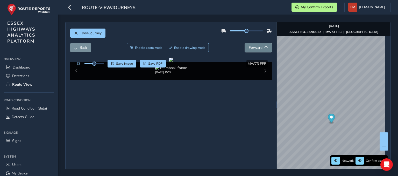
click at [259, 45] on span "Forward" at bounding box center [256, 47] width 14 height 5
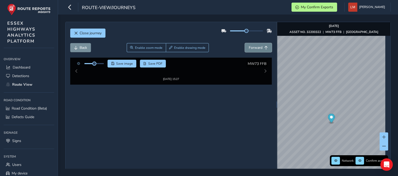
click at [258, 46] on span "Forward" at bounding box center [256, 47] width 14 height 5
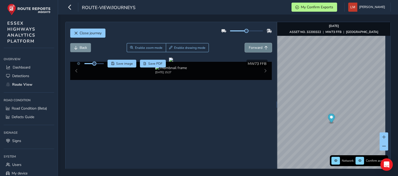
click at [258, 46] on span "Forward" at bounding box center [256, 47] width 14 height 5
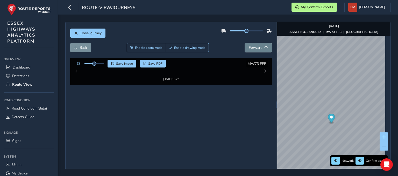
click at [258, 46] on span "Forward" at bounding box center [256, 47] width 14 height 5
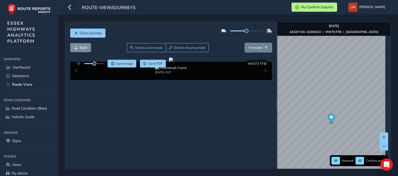
click at [258, 46] on span "Forward" at bounding box center [256, 47] width 14 height 5
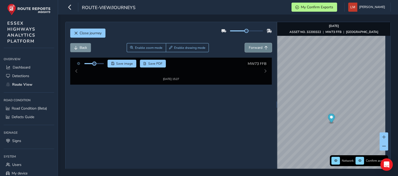
click at [258, 46] on span "Forward" at bounding box center [256, 47] width 14 height 5
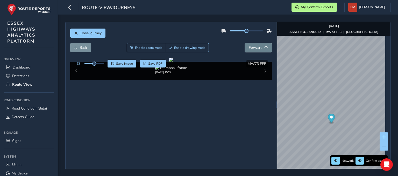
click at [258, 46] on span "Forward" at bounding box center [256, 47] width 14 height 5
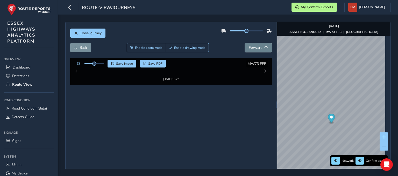
click at [258, 46] on span "Forward" at bounding box center [256, 47] width 14 height 5
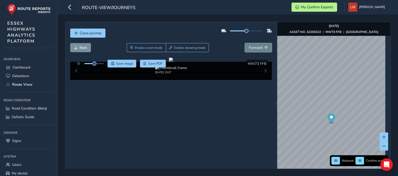
click at [258, 46] on span "Forward" at bounding box center [256, 47] width 14 height 5
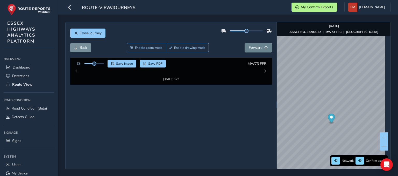
click at [258, 46] on span "Forward" at bounding box center [256, 47] width 14 height 5
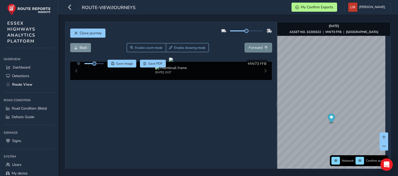
click at [258, 46] on span "Forward" at bounding box center [256, 47] width 14 height 5
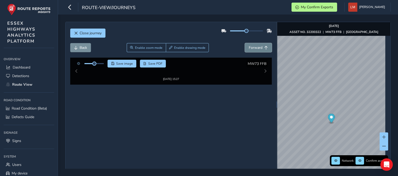
click at [258, 46] on span "Forward" at bounding box center [256, 47] width 14 height 5
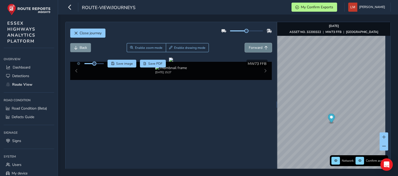
click at [258, 46] on span "Forward" at bounding box center [256, 47] width 14 height 5
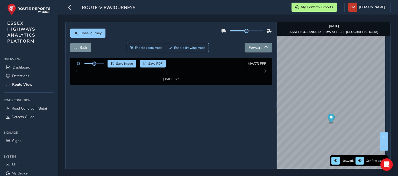
click at [258, 46] on span "Forward" at bounding box center [256, 47] width 14 height 5
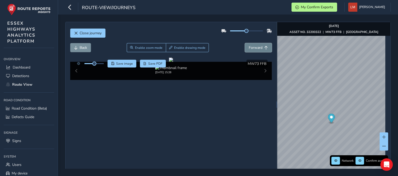
click at [258, 46] on span "Forward" at bounding box center [256, 47] width 14 height 5
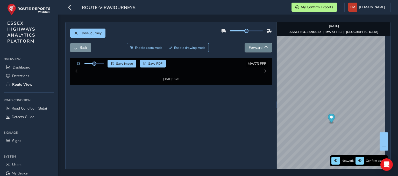
click at [258, 46] on span "Forward" at bounding box center [256, 47] width 14 height 5
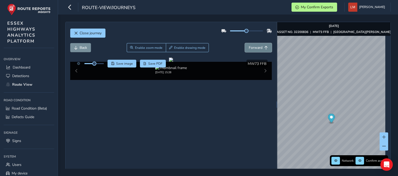
click at [258, 46] on span "Forward" at bounding box center [256, 47] width 14 height 5
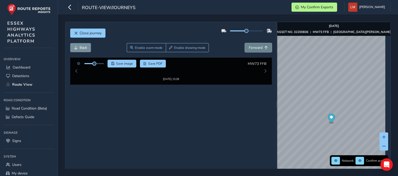
click at [258, 46] on span "Forward" at bounding box center [256, 47] width 14 height 5
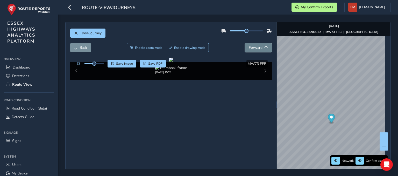
click at [258, 46] on span "Forward" at bounding box center [256, 47] width 14 height 5
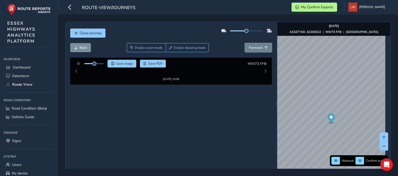
click at [258, 46] on span "Forward" at bounding box center [256, 47] width 14 height 5
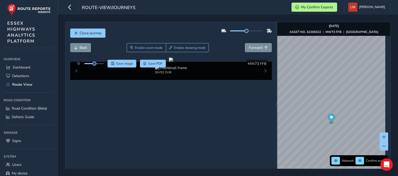
click at [256, 52] on div "Back Enable zoom mode Enable drawing mode Forward" at bounding box center [171, 50] width 202 height 15
click at [218, 47] on div "Back Enable zoom mode Enable drawing mode Forward" at bounding box center [171, 47] width 202 height 9
